Goal: Navigation & Orientation: Find specific page/section

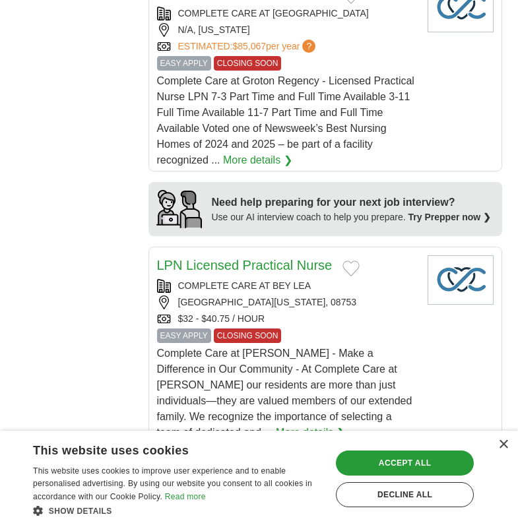
scroll to position [1517, 0]
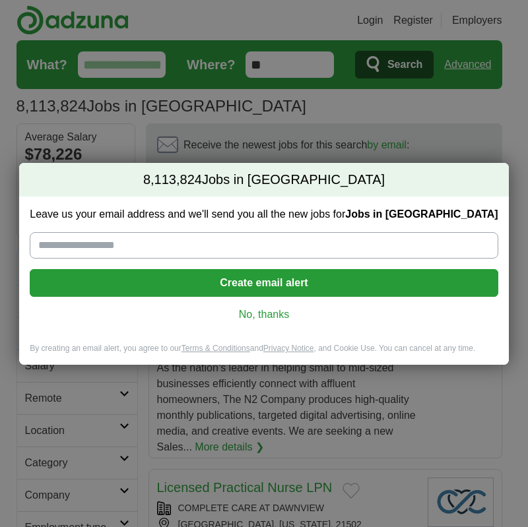
click at [271, 311] on link "No, thanks" at bounding box center [263, 314] width 447 height 15
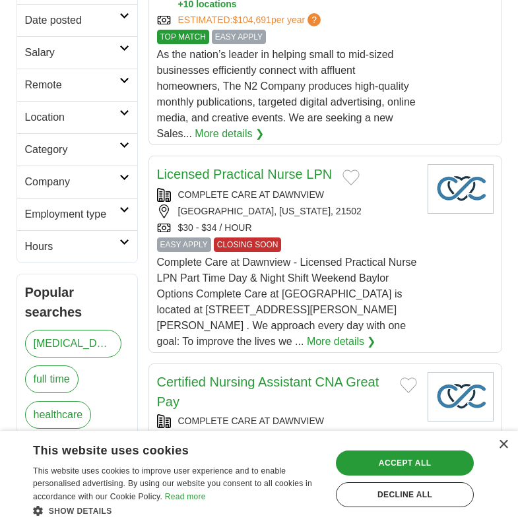
scroll to position [330, 0]
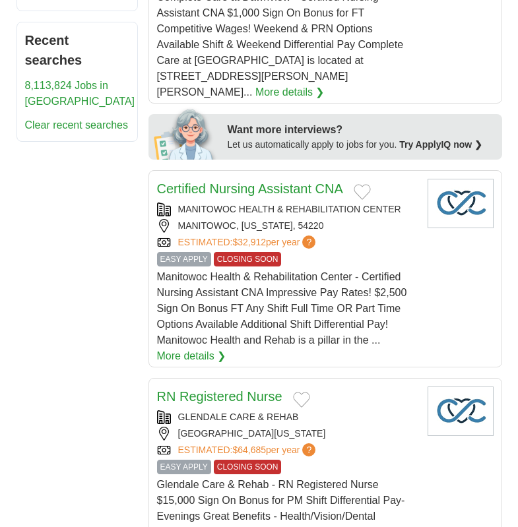
scroll to position [857, 0]
